Goal: Contribute content: Contribute content

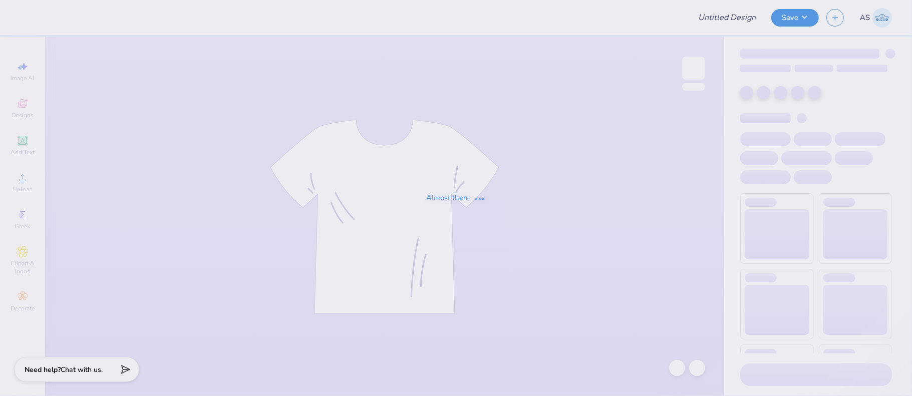
type input "fish final"
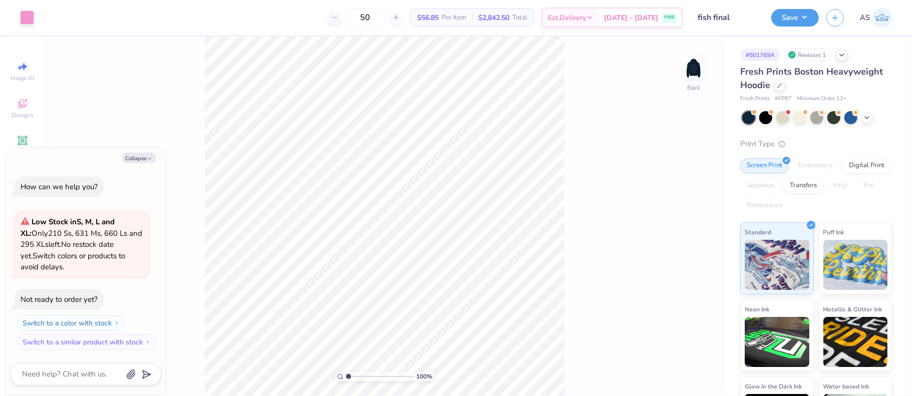
type textarea "x"
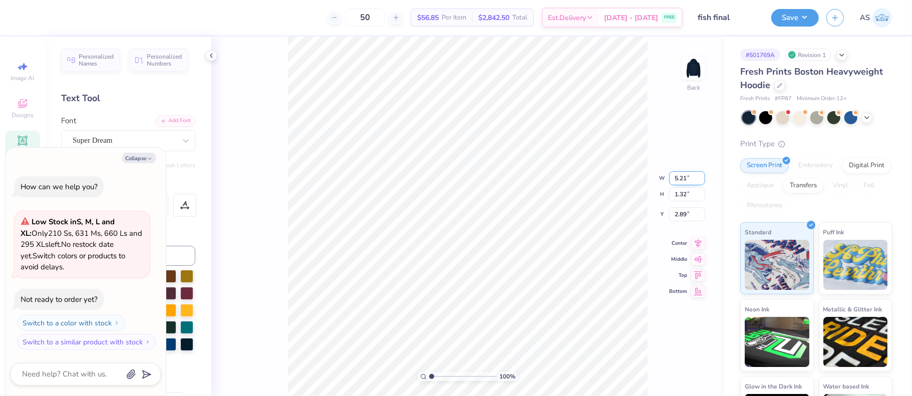
drag, startPoint x: 681, startPoint y: 177, endPoint x: 675, endPoint y: 176, distance: 6.0
click at [675, 176] on input "5.21" at bounding box center [687, 178] width 36 height 14
type input "4"
type textarea "x"
type input "4.00"
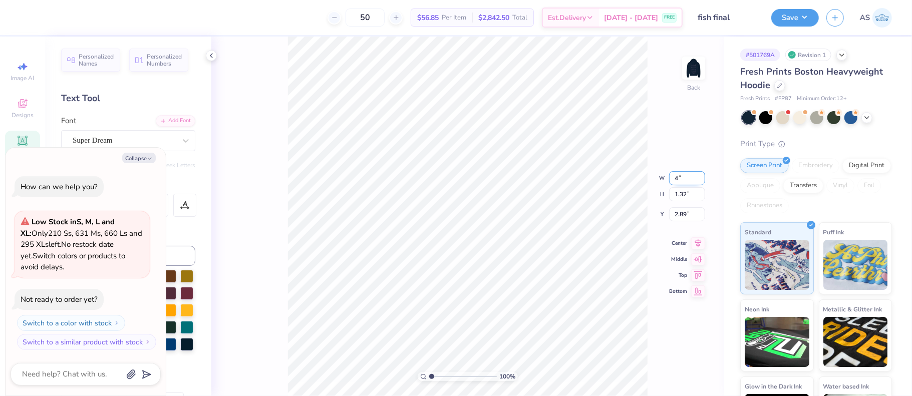
type input "1.02"
type input "3.05"
click at [689, 74] on img at bounding box center [694, 68] width 40 height 40
click at [696, 66] on img at bounding box center [694, 68] width 40 height 40
click at [691, 72] on img at bounding box center [694, 68] width 40 height 40
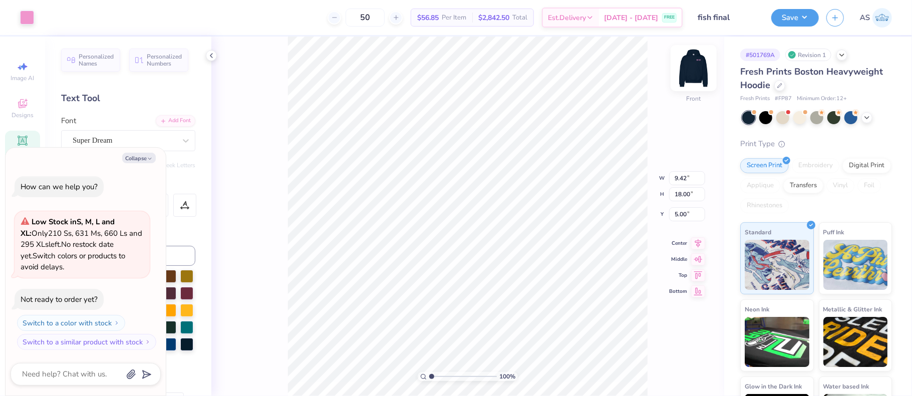
click at [692, 67] on img at bounding box center [694, 68] width 40 height 40
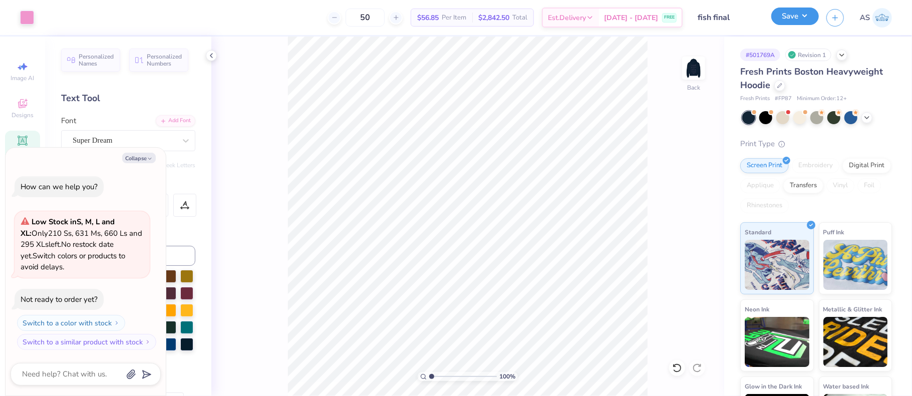
click at [801, 21] on button "Save" at bounding box center [796, 17] width 48 height 18
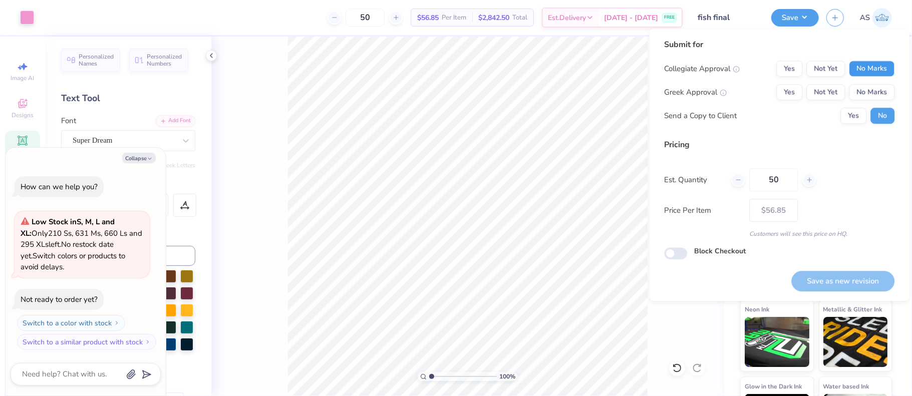
click at [872, 70] on button "No Marks" at bounding box center [872, 69] width 46 height 16
click at [866, 87] on button "No Marks" at bounding box center [872, 92] width 46 height 16
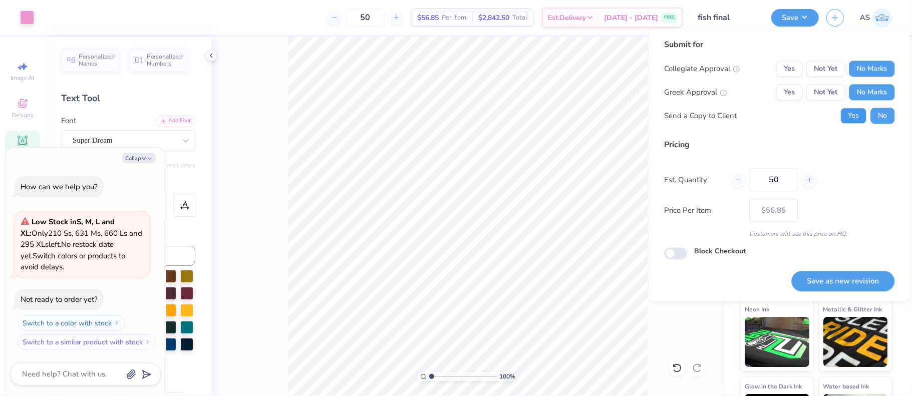
click at [848, 119] on button "Yes" at bounding box center [854, 116] width 26 height 16
type textarea "x"
click at [839, 281] on button "Save as new revision" at bounding box center [843, 281] width 103 height 21
type input "$56.85"
type textarea "x"
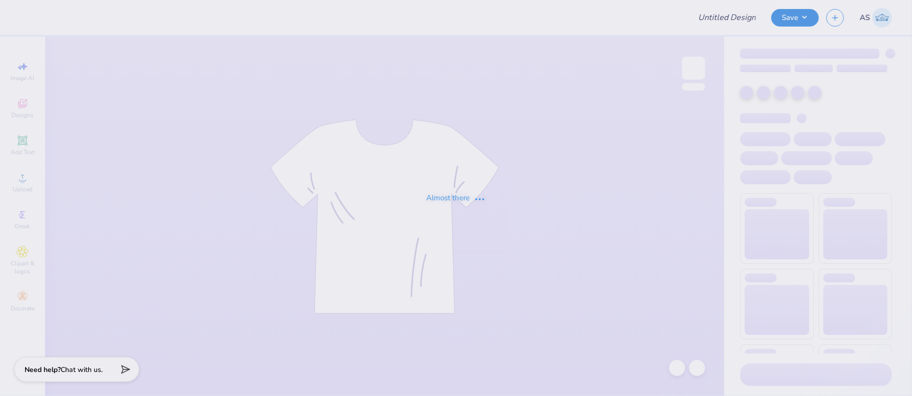
type input "FINAL SWEATPANTS"
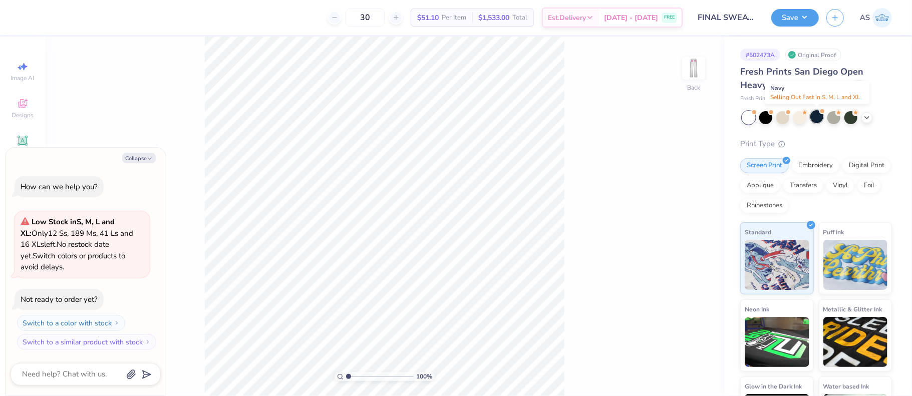
click at [815, 118] on div at bounding box center [817, 116] width 13 height 13
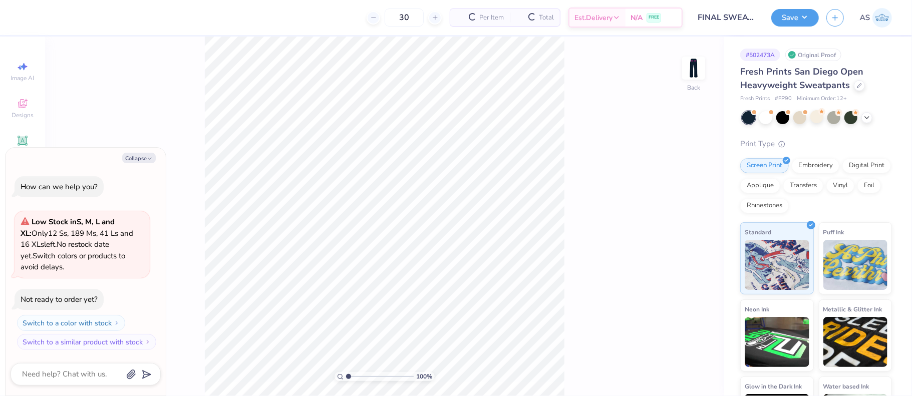
scroll to position [100, 0]
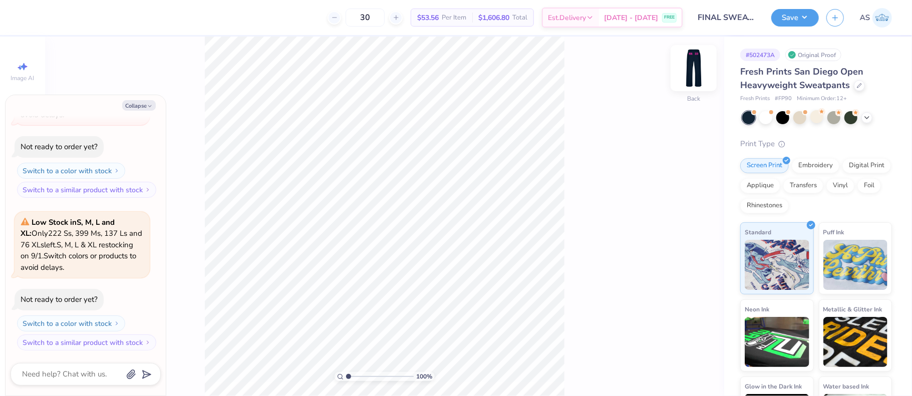
click at [701, 75] on img at bounding box center [694, 68] width 40 height 40
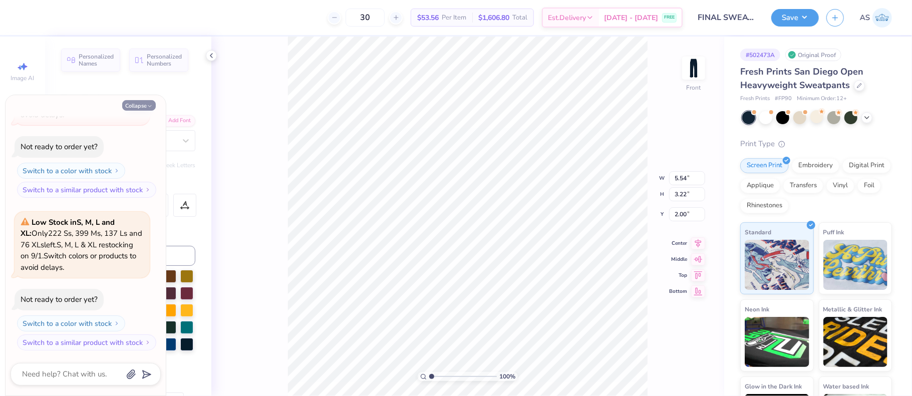
click at [142, 107] on button "Collapse" at bounding box center [139, 105] width 34 height 11
type textarea "x"
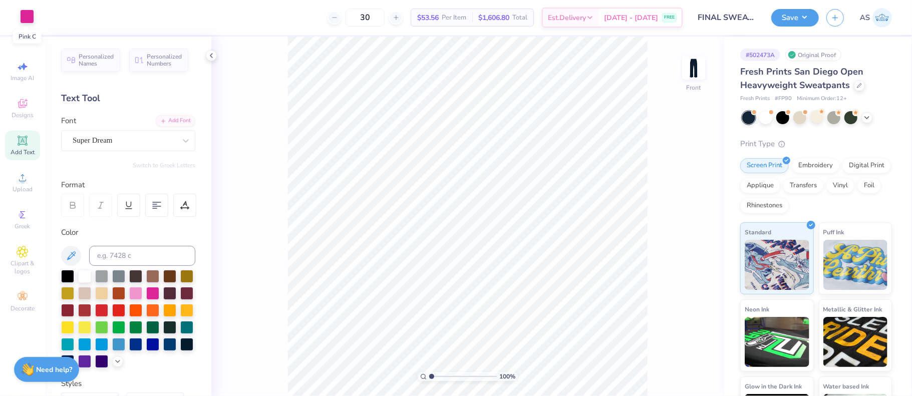
click at [23, 17] on div at bounding box center [27, 17] width 14 height 14
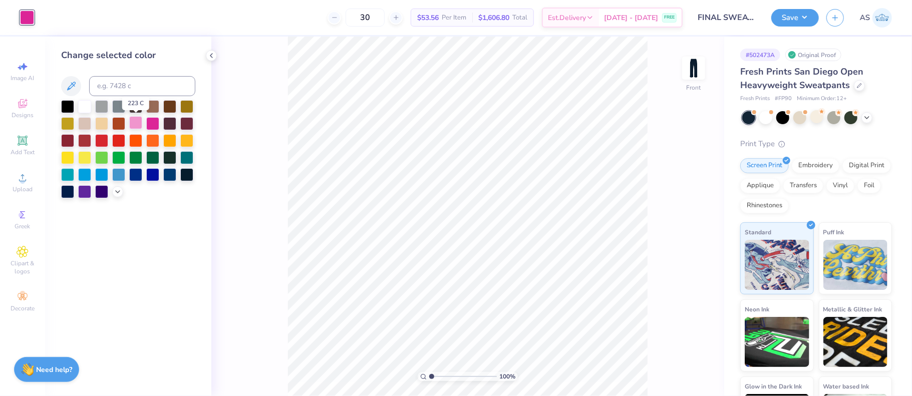
click at [135, 120] on div at bounding box center [135, 122] width 13 height 13
click at [693, 74] on img at bounding box center [694, 68] width 40 height 40
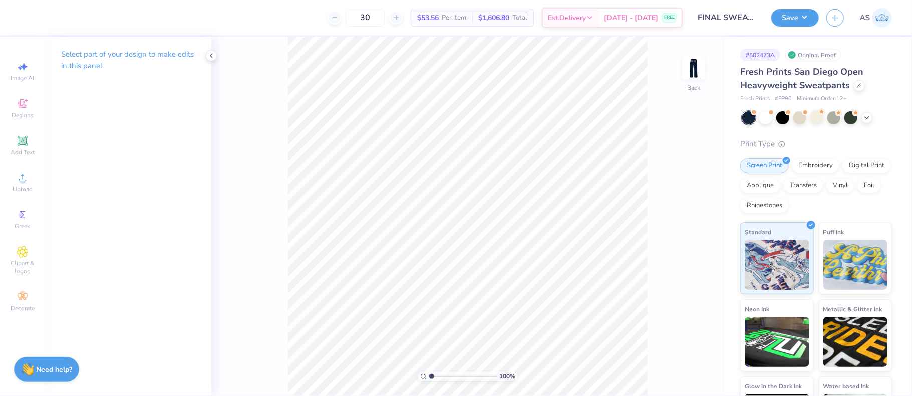
click at [693, 74] on img at bounding box center [694, 68] width 20 height 20
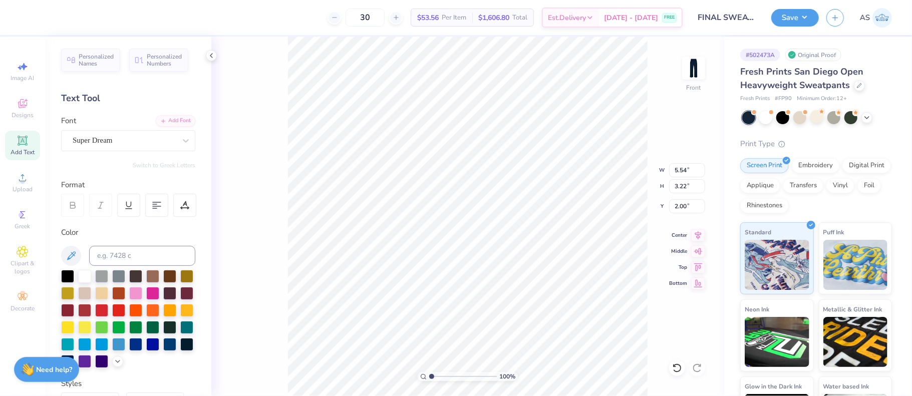
type input "5.21"
type input "3.23"
click at [809, 18] on button "Save" at bounding box center [796, 17] width 48 height 18
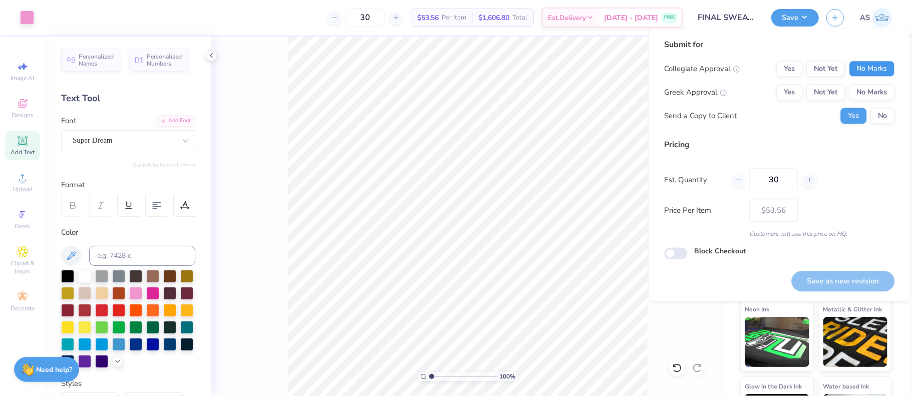
click at [876, 70] on button "No Marks" at bounding box center [872, 69] width 46 height 16
click at [877, 92] on button "No Marks" at bounding box center [872, 92] width 46 height 16
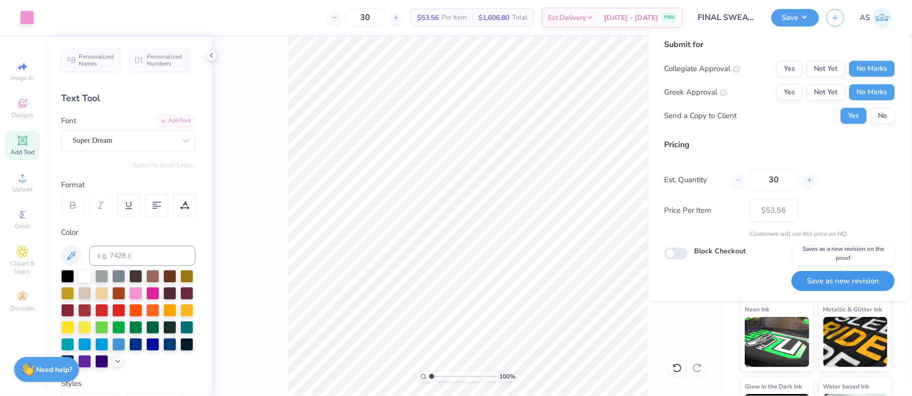
click at [842, 279] on button "Save as new revision" at bounding box center [843, 281] width 103 height 21
type input "$53.56"
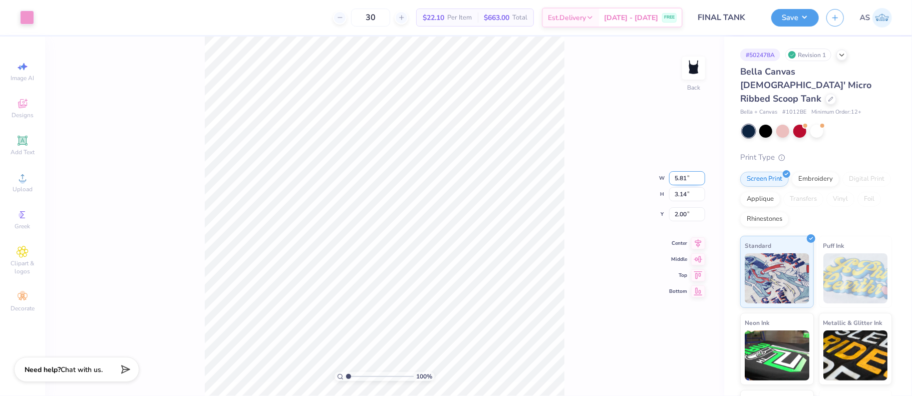
drag, startPoint x: 692, startPoint y: 176, endPoint x: 673, endPoint y: 177, distance: 19.1
click at [673, 177] on input "5.81" at bounding box center [687, 178] width 36 height 14
type input "7.00"
type input "3.78"
type input "1.68"
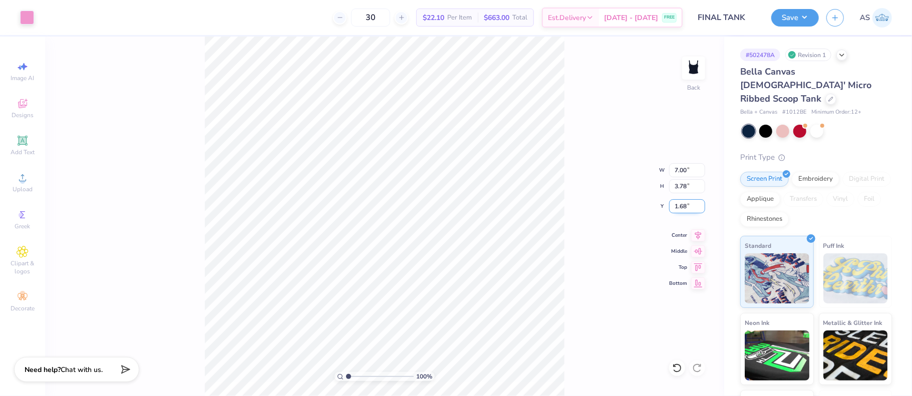
drag, startPoint x: 693, startPoint y: 203, endPoint x: 672, endPoint y: 203, distance: 21.6
click at [672, 203] on input "1.68" at bounding box center [687, 206] width 36 height 14
type input "2.00"
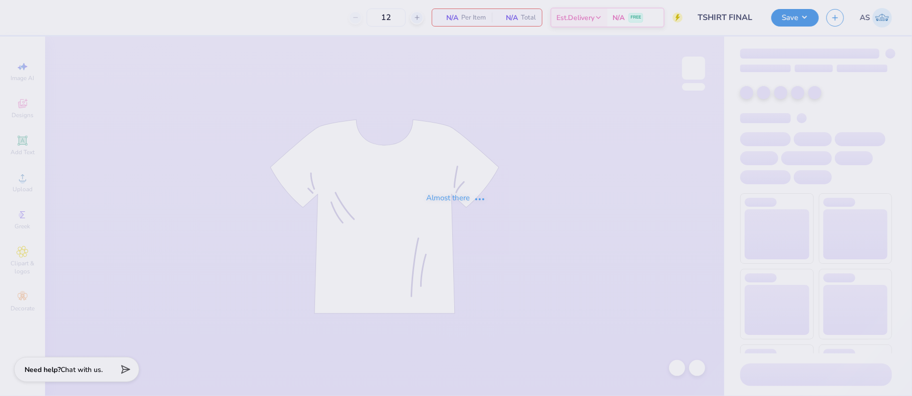
type input "TSHIRT FINAL"
type input "30"
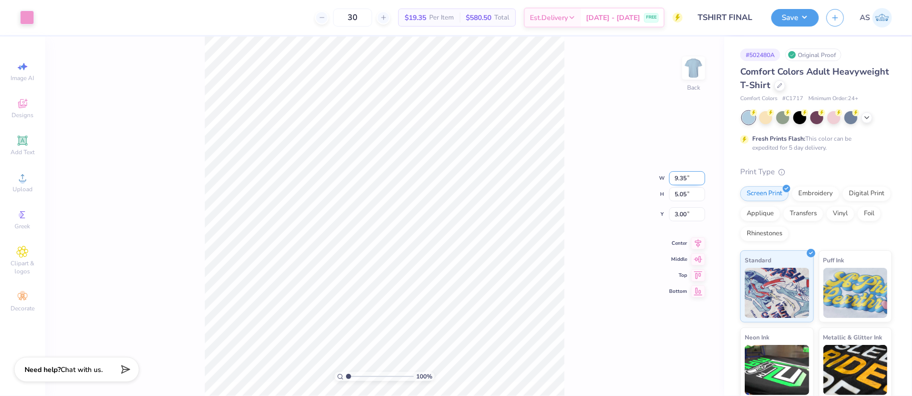
drag, startPoint x: 691, startPoint y: 174, endPoint x: 674, endPoint y: 175, distance: 17.0
click at [674, 175] on input "9.35" at bounding box center [687, 178] width 36 height 14
type input "7.00"
type input "3.78"
type input "3.64"
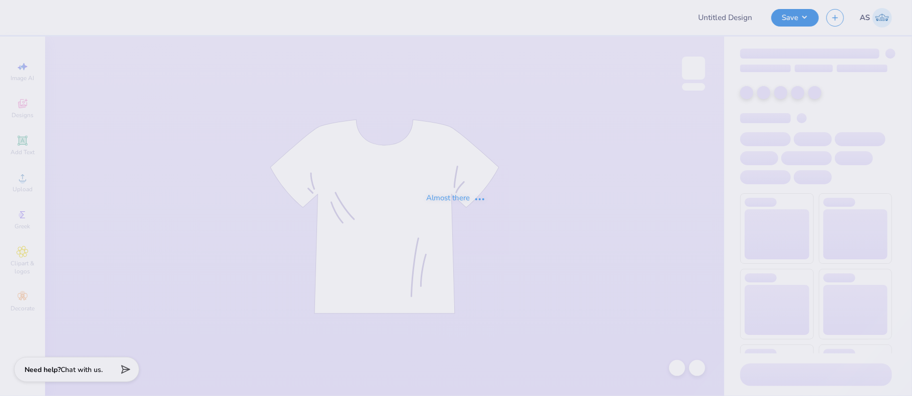
type input "TSHIRT FINAL"
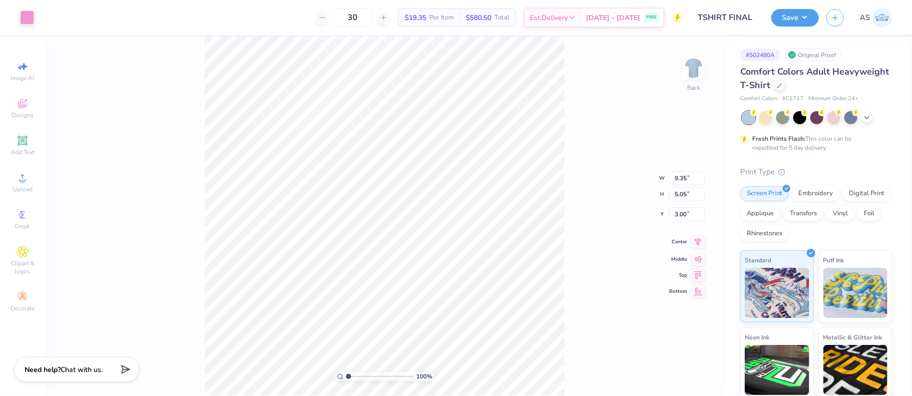
click at [700, 241] on icon at bounding box center [698, 241] width 7 height 9
drag, startPoint x: 691, startPoint y: 176, endPoint x: 672, endPoint y: 174, distance: 18.6
click at [672, 174] on input "9.35" at bounding box center [687, 178] width 36 height 14
type input "10.00"
type input "5.40"
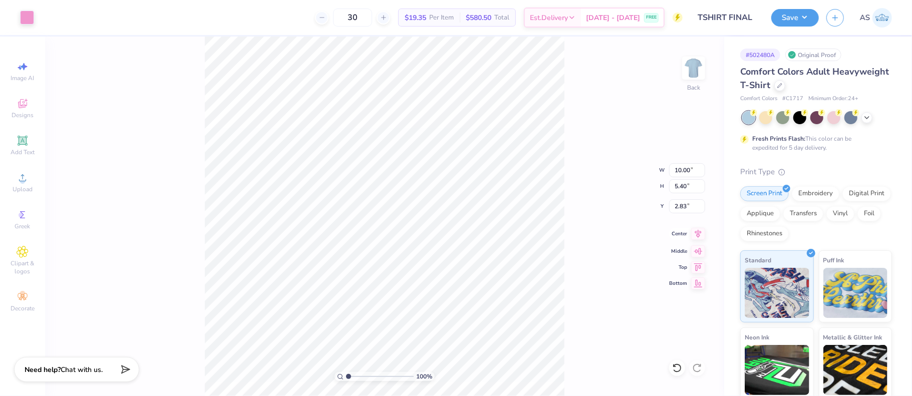
click at [700, 234] on icon at bounding box center [698, 233] width 7 height 9
drag, startPoint x: 692, startPoint y: 205, endPoint x: 672, endPoint y: 206, distance: 20.1
click at [672, 206] on input "2.83" at bounding box center [687, 206] width 36 height 14
type input "3.00"
click at [802, 21] on button "Save" at bounding box center [796, 17] width 48 height 18
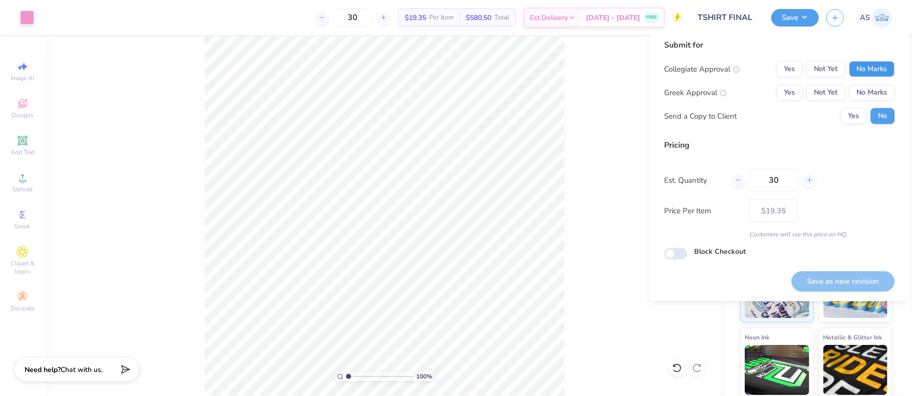
click at [881, 65] on button "No Marks" at bounding box center [872, 69] width 46 height 16
click at [871, 90] on button "No Marks" at bounding box center [872, 93] width 46 height 16
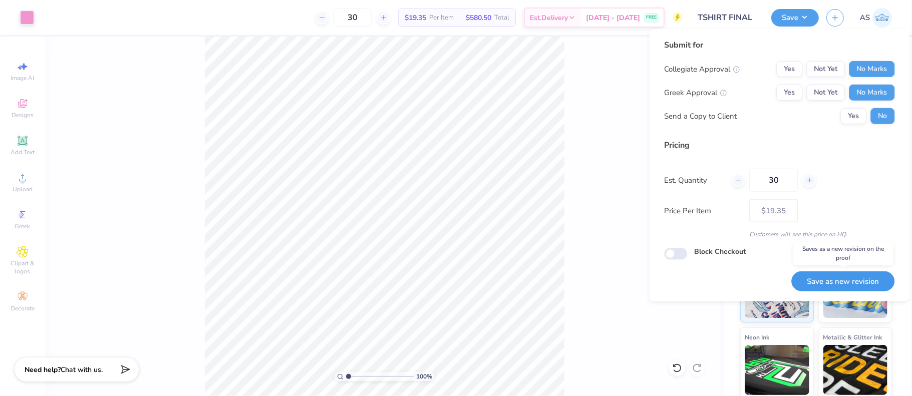
click at [848, 280] on button "Save as new revision" at bounding box center [843, 282] width 103 height 21
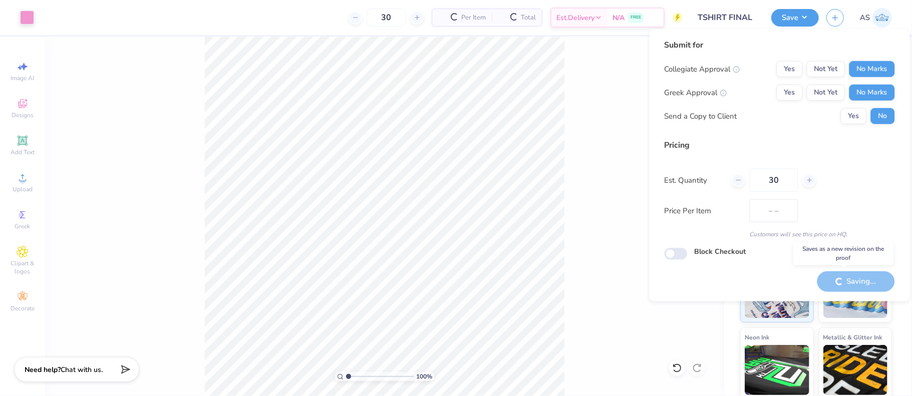
type input "$19.35"
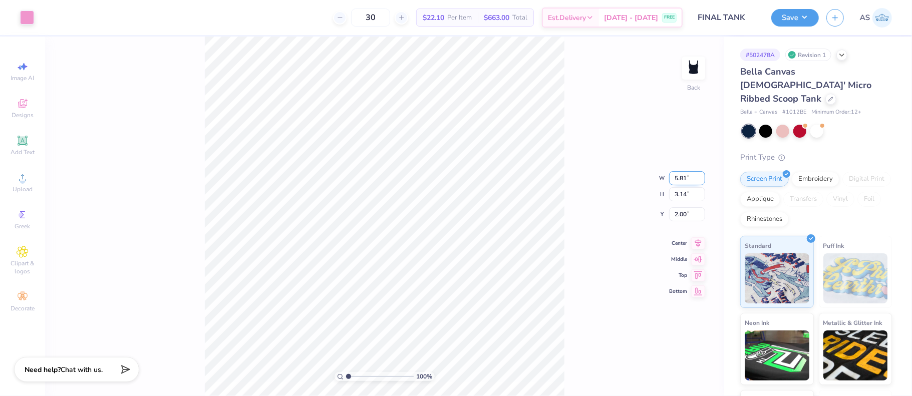
drag, startPoint x: 691, startPoint y: 176, endPoint x: 671, endPoint y: 178, distance: 20.6
click at [671, 178] on input "5.81" at bounding box center [687, 178] width 36 height 14
type input "6.00"
type input "3.24"
drag, startPoint x: 691, startPoint y: 202, endPoint x: 674, endPoint y: 203, distance: 17.6
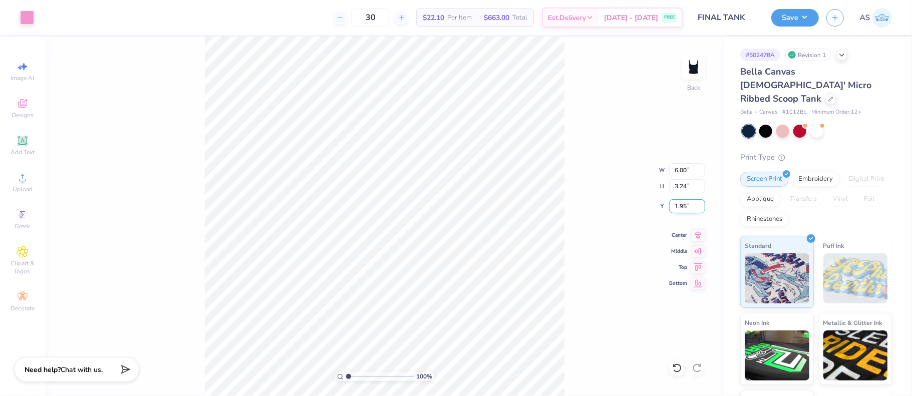
click at [674, 203] on input "1.95" at bounding box center [687, 206] width 36 height 14
type input "2.00"
click at [698, 235] on icon at bounding box center [698, 233] width 7 height 9
click at [808, 19] on button "Save" at bounding box center [796, 17] width 48 height 18
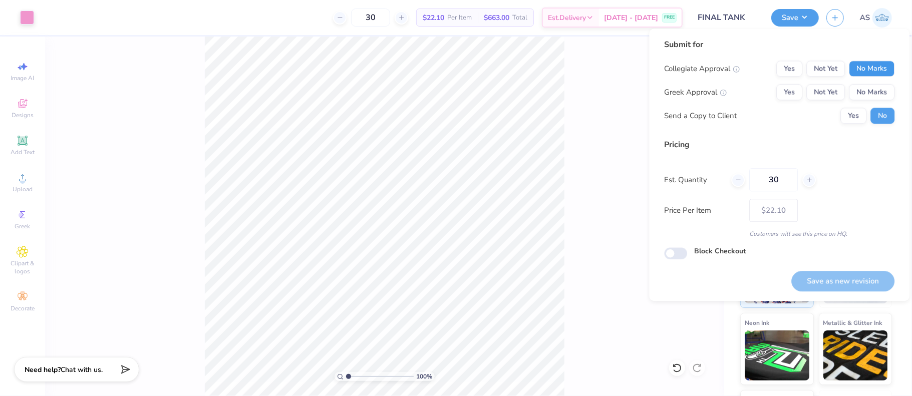
click at [884, 66] on button "No Marks" at bounding box center [872, 69] width 46 height 16
click at [878, 93] on button "No Marks" at bounding box center [872, 92] width 46 height 16
click at [844, 285] on button "Save as new revision" at bounding box center [843, 281] width 103 height 21
type input "$22.10"
